Goal: Task Accomplishment & Management: Manage account settings

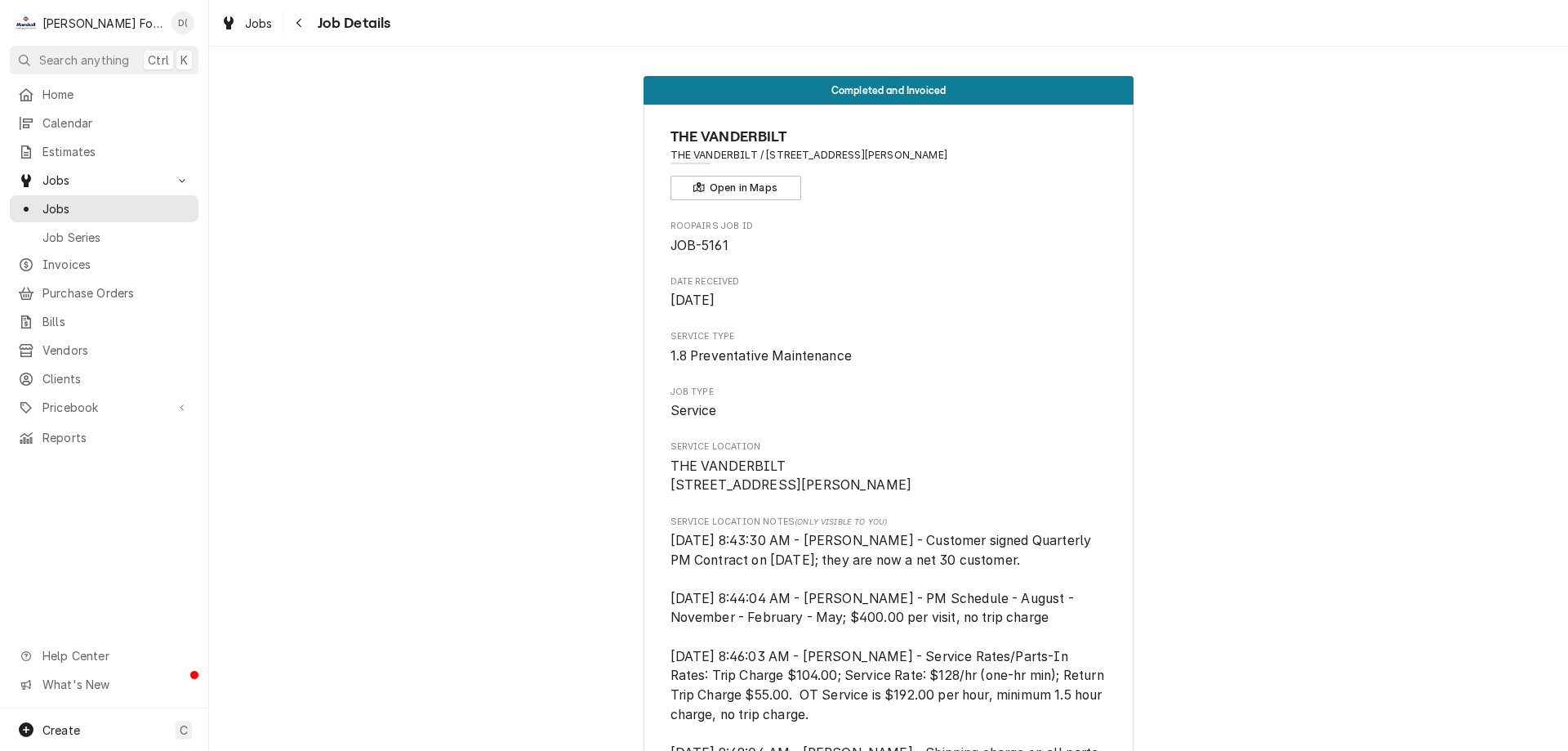
click at [125, 216] on div "Jobs Job Series" at bounding box center [104, 223] width 188 height 54
click at [135, 203] on span "Jobs" at bounding box center [116, 208] width 148 height 17
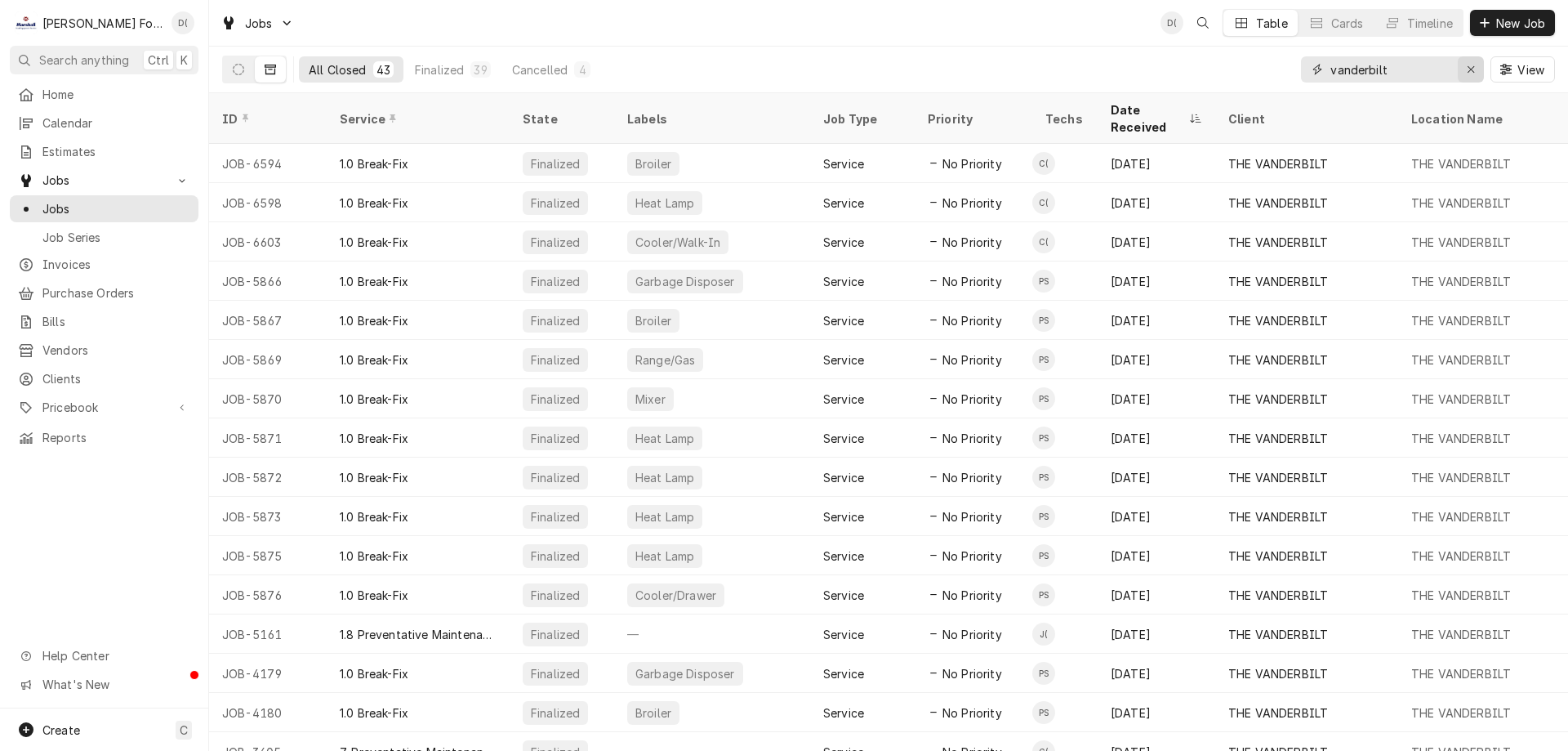
click at [1473, 66] on icon "Erase input" at bounding box center [1470, 69] width 6 height 6
click at [1423, 71] on input "Dynamic Content Wrapper" at bounding box center [1407, 69] width 154 height 26
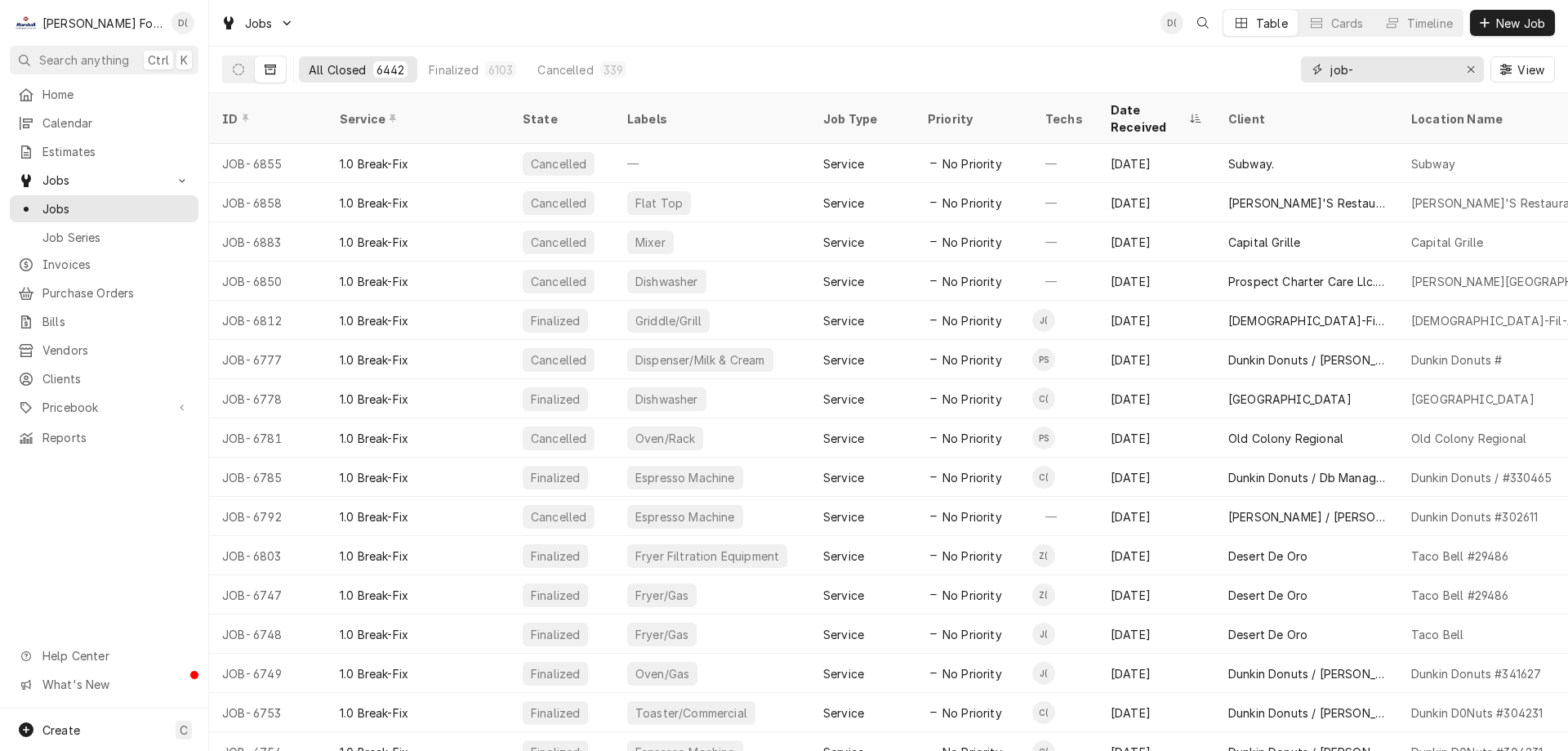
click at [1361, 76] on input "job-" at bounding box center [1391, 69] width 122 height 26
type input "job-5989"
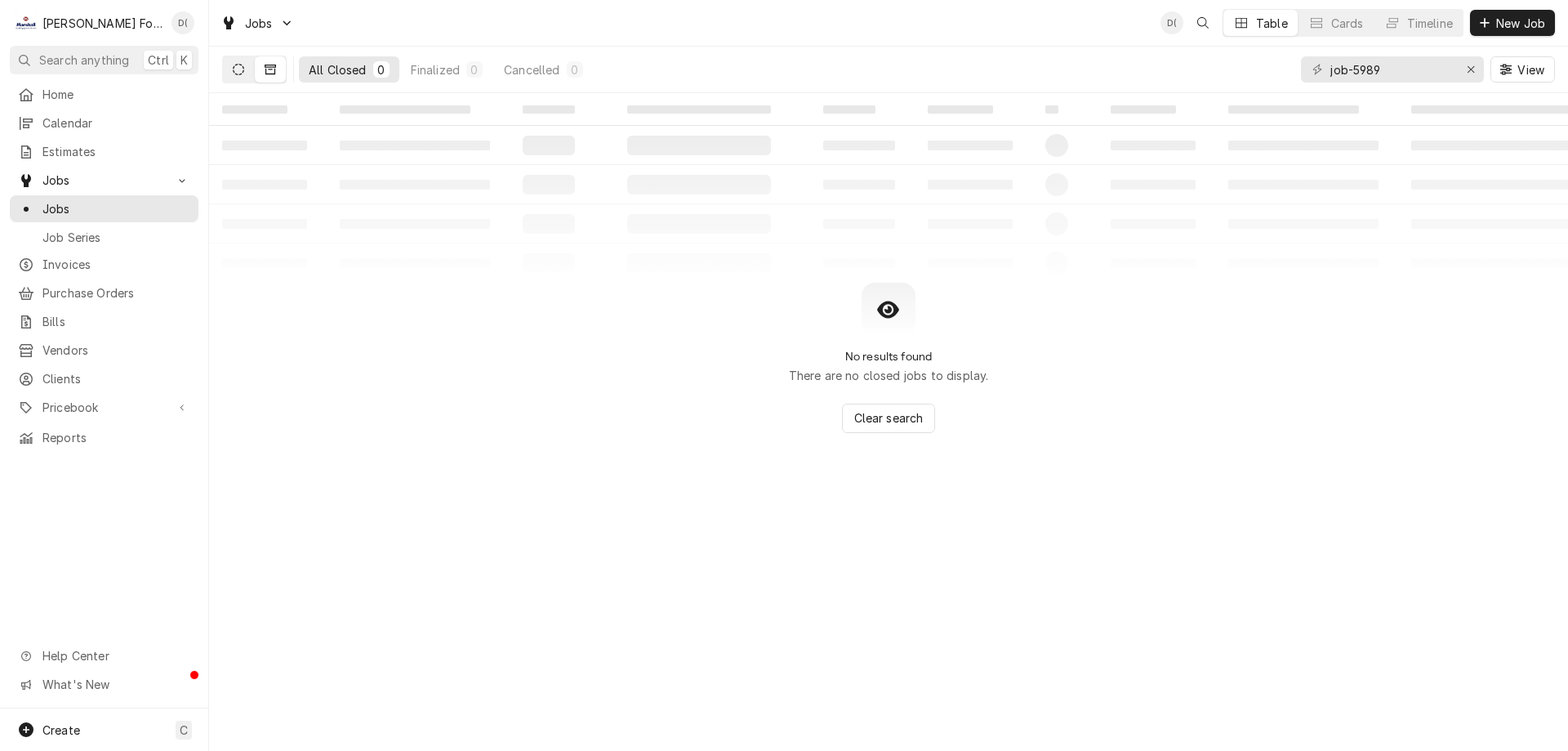
click at [250, 74] on button "Dynamic Content Wrapper" at bounding box center [238, 69] width 31 height 26
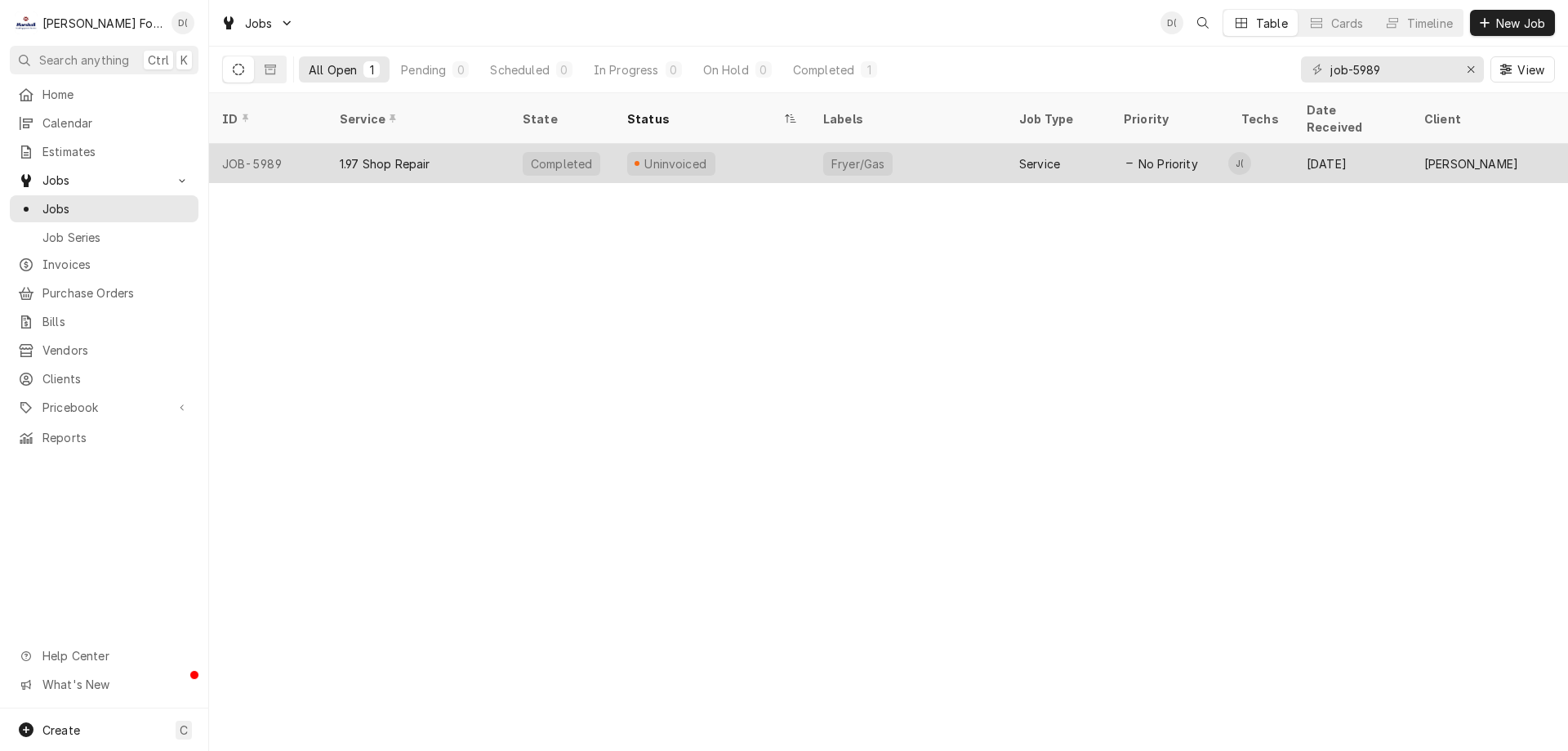
click at [502, 144] on div "1.97 Shop Repair" at bounding box center [418, 163] width 183 height 39
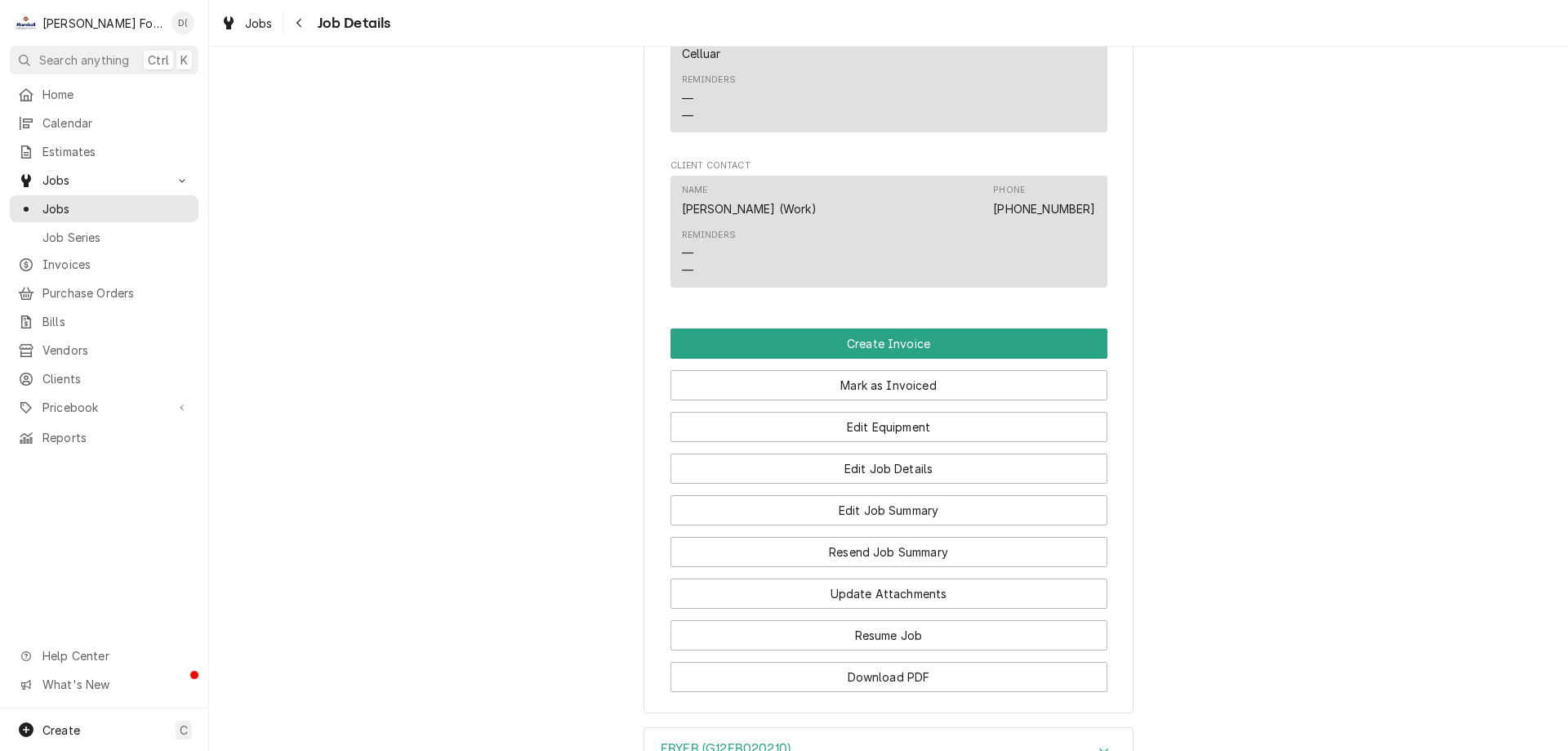
scroll to position [1226, 0]
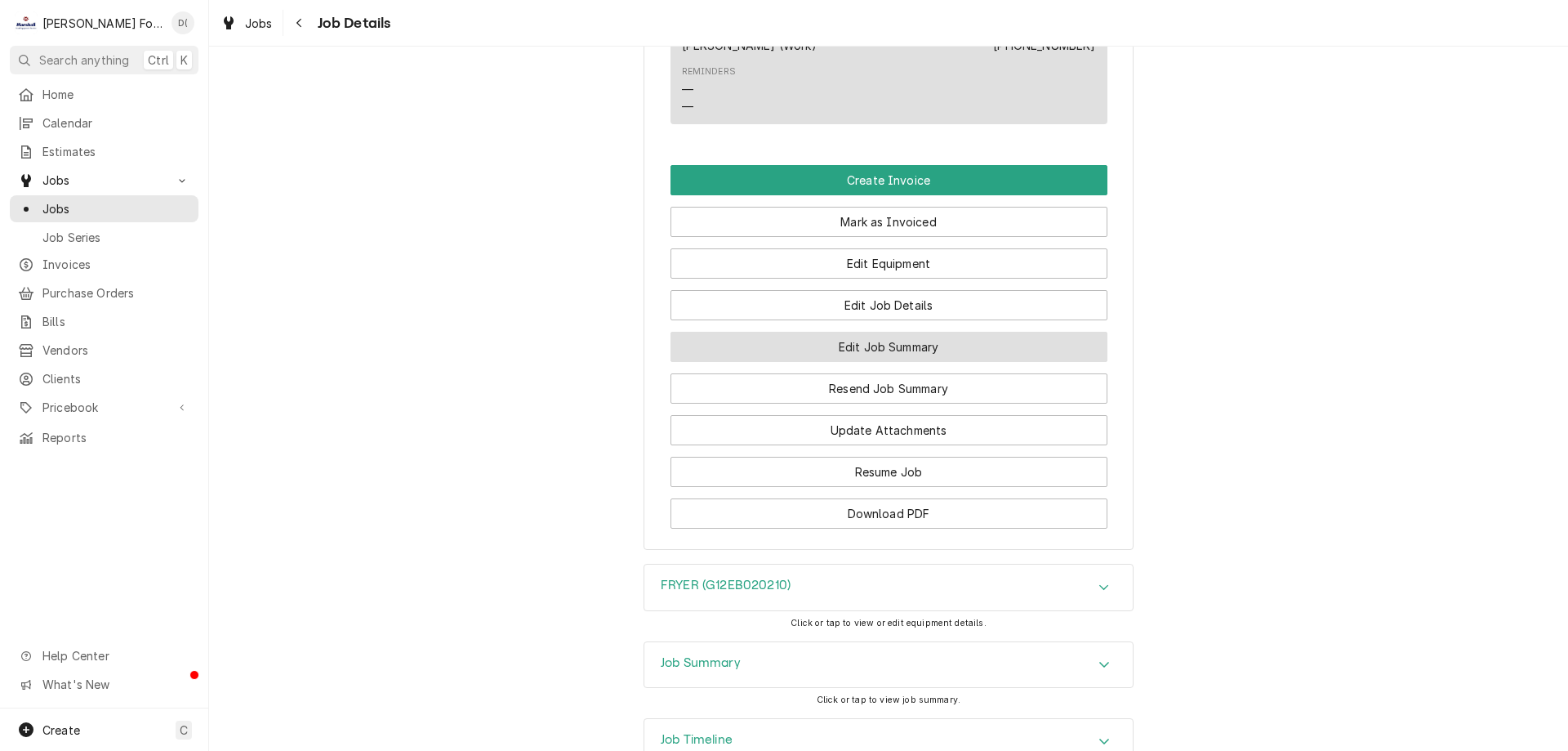
click at [870, 362] on button "Edit Job Summary" at bounding box center [888, 346] width 437 height 30
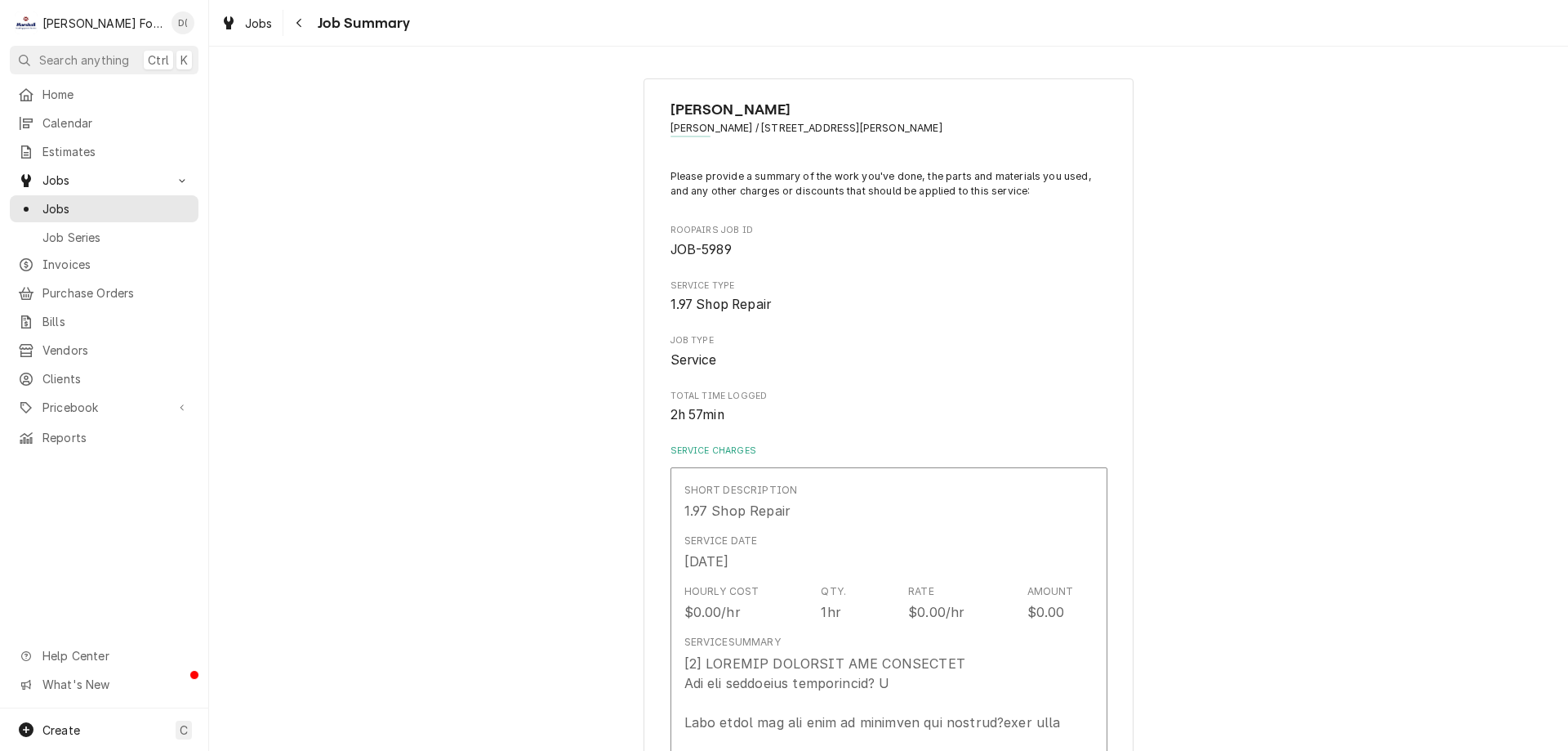
type textarea "x"
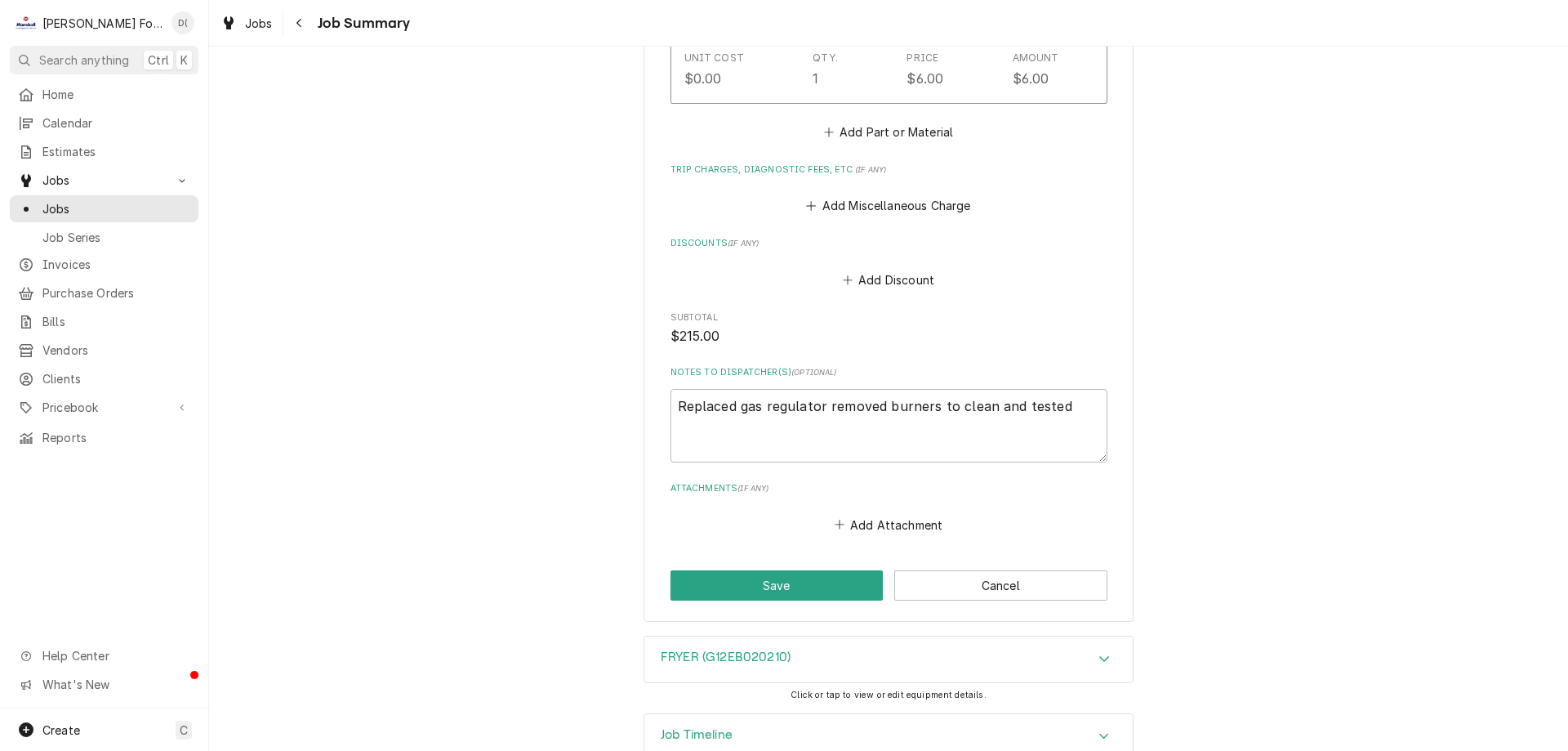
scroll to position [1429, 0]
